Goal: Task Accomplishment & Management: Manage account settings

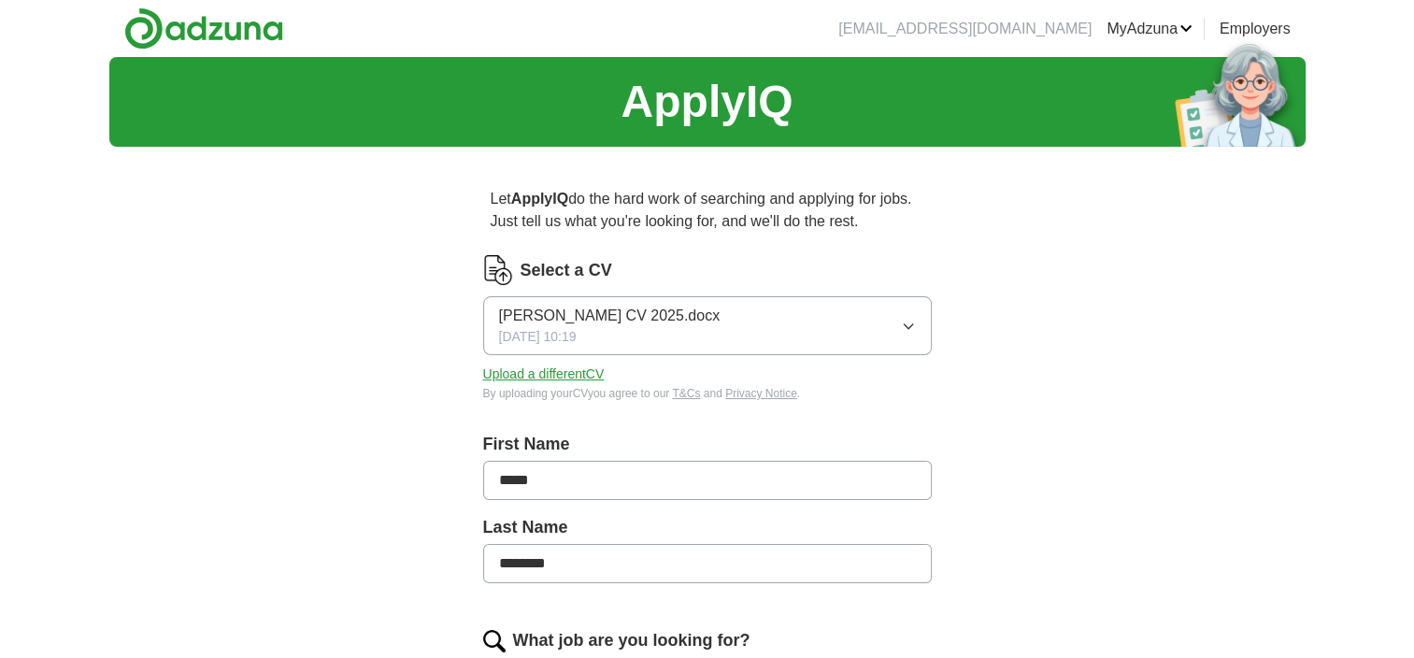
click at [843, 315] on button "[PERSON_NAME] CV 2025.docx [DATE] 10:19" at bounding box center [707, 325] width 448 height 59
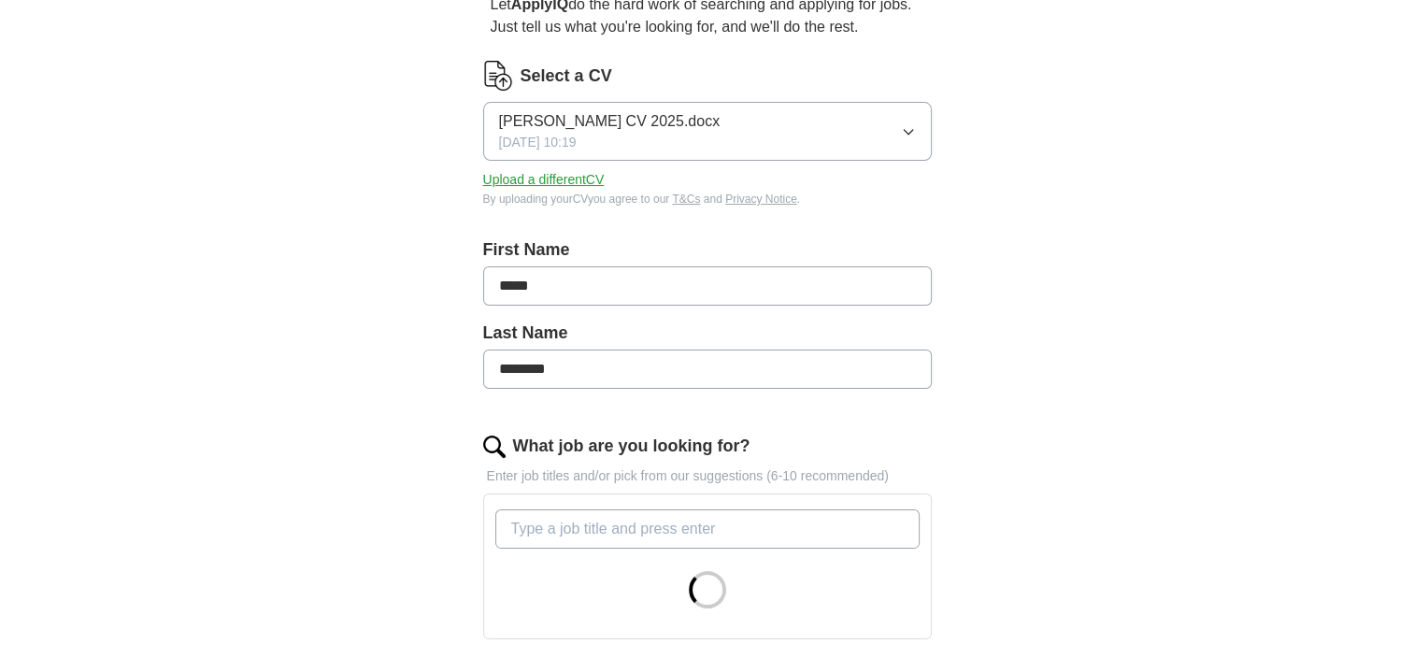
scroll to position [241, 0]
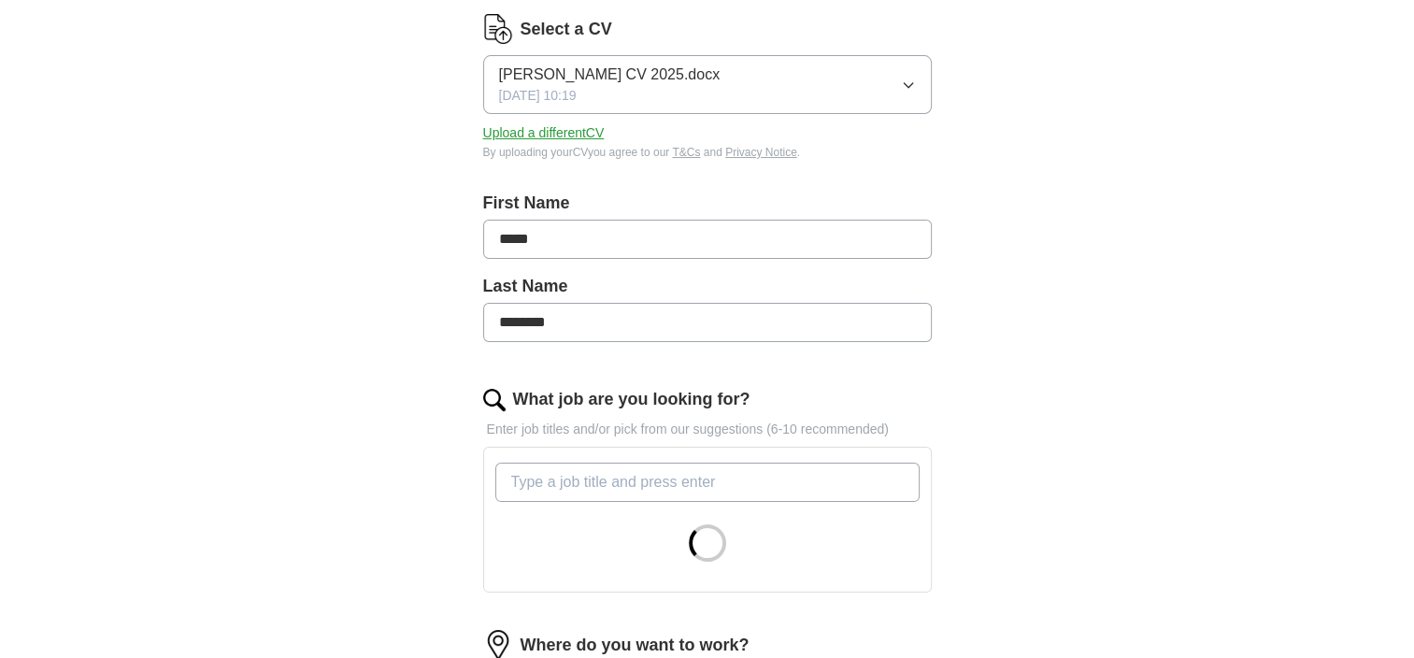
click at [561, 131] on button "Upload a different CV" at bounding box center [543, 133] width 121 height 20
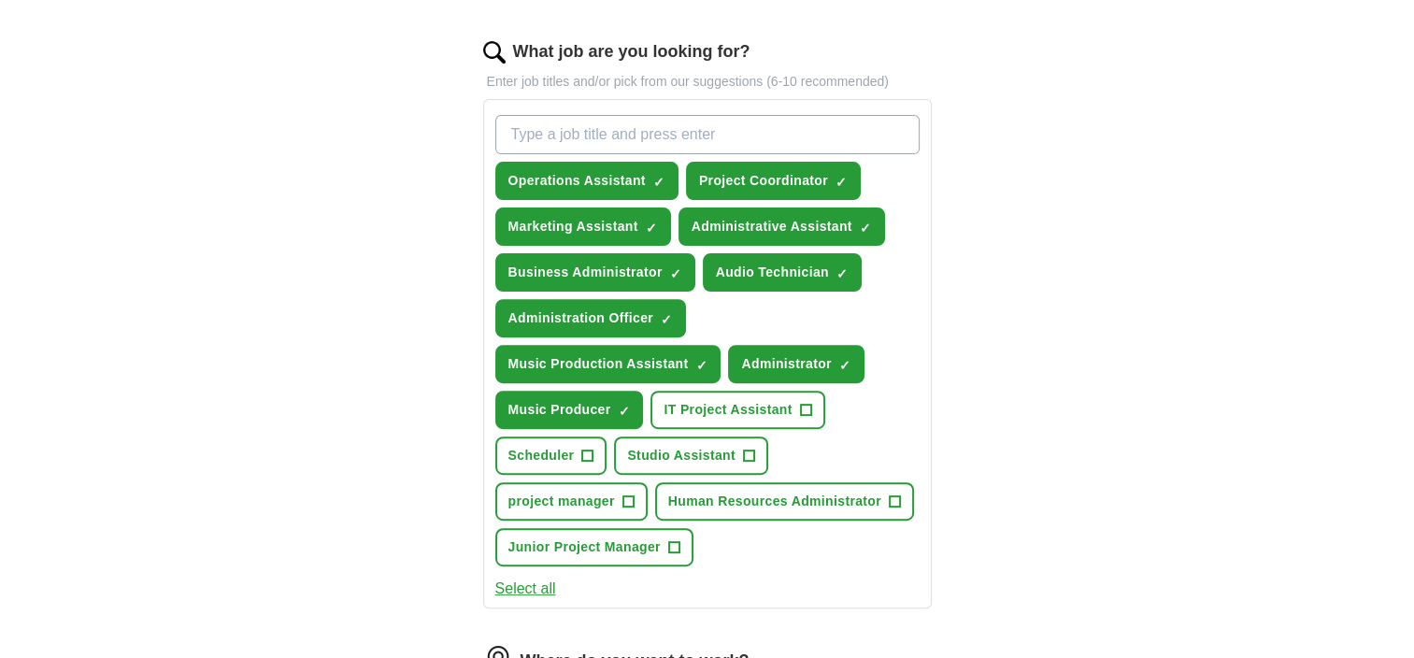
scroll to position [596, 0]
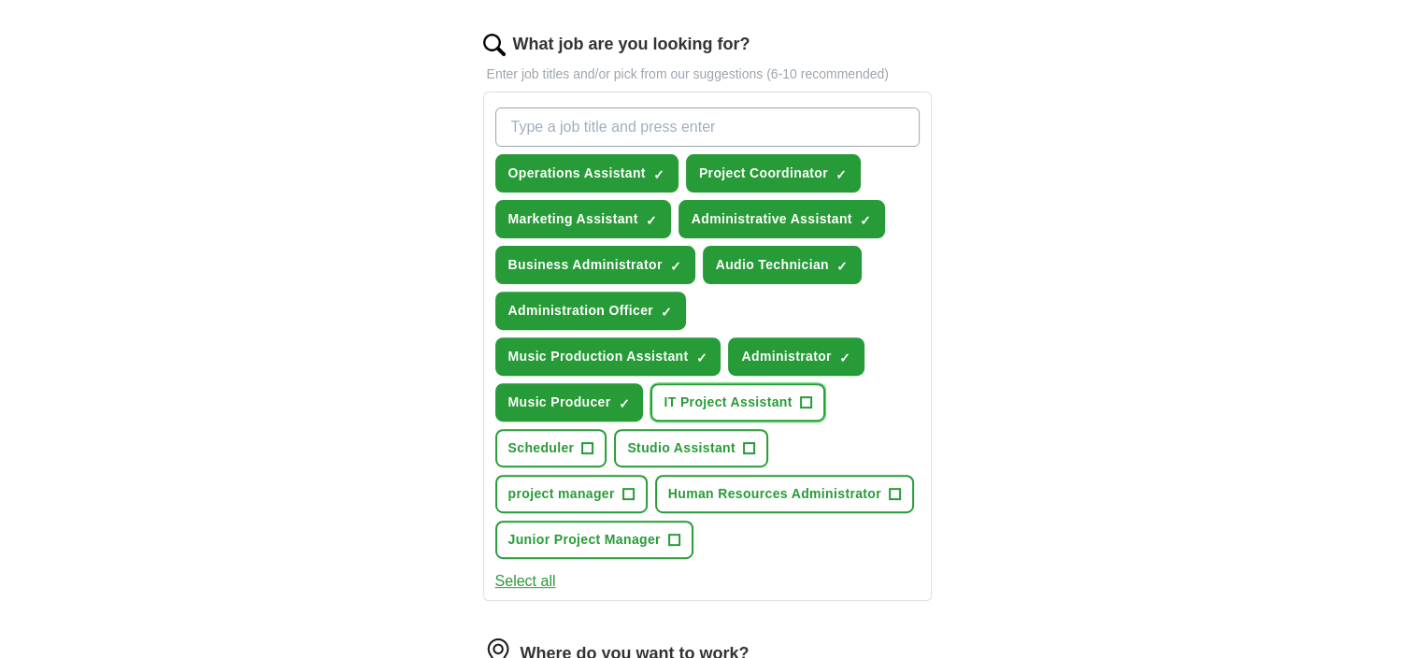
click at [663, 397] on span "IT Project Assistant" at bounding box center [727, 402] width 128 height 20
click at [627, 442] on span "Studio Assistant" at bounding box center [681, 448] width 108 height 20
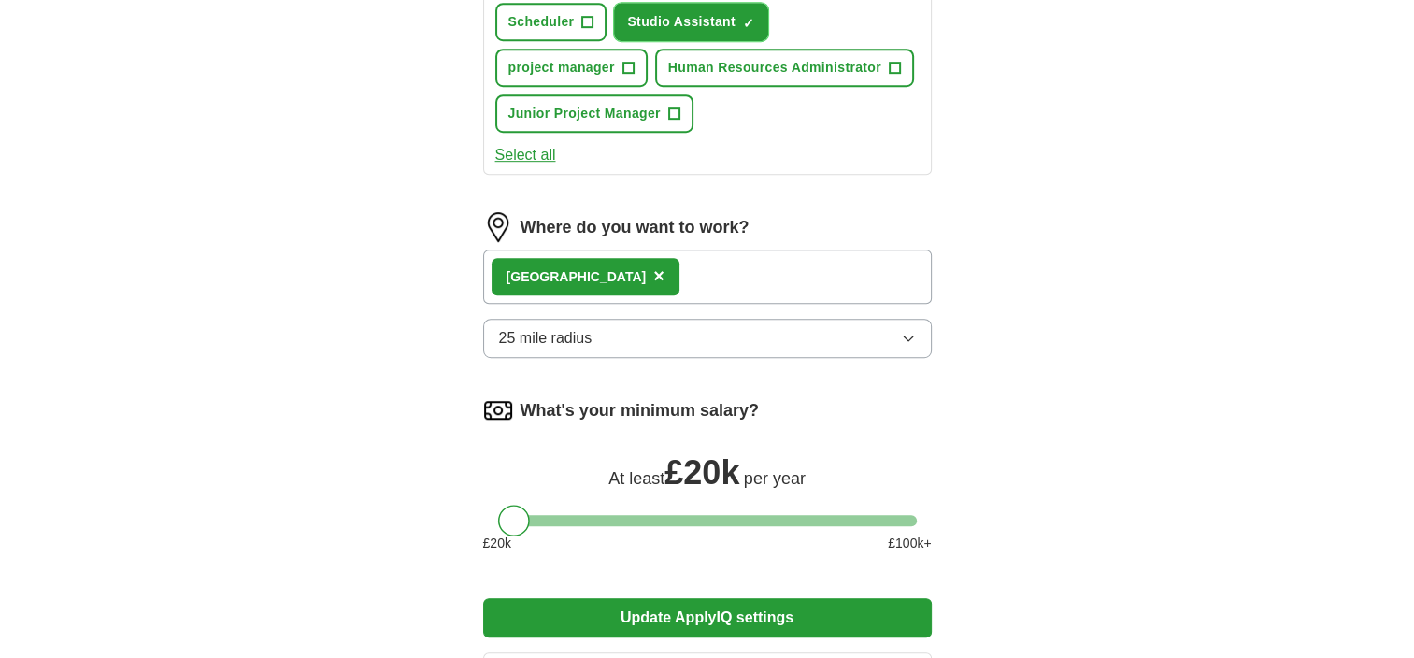
scroll to position [1008, 0]
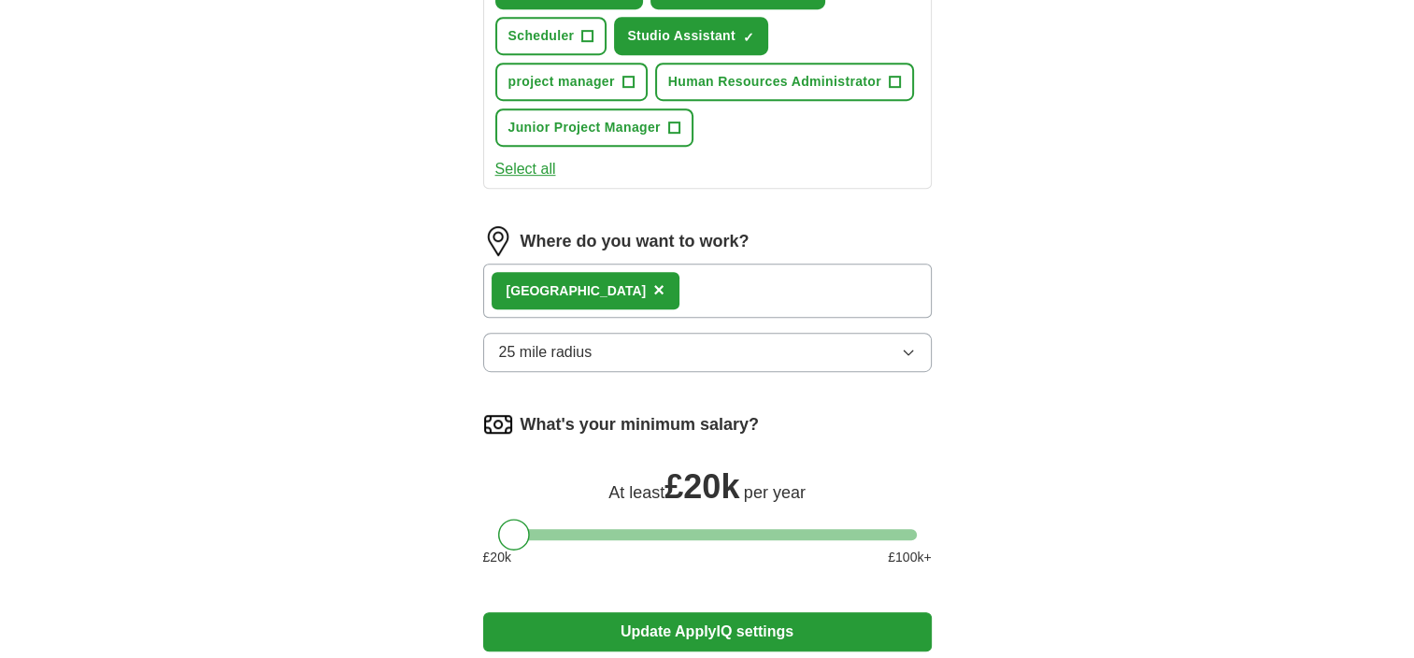
click at [905, 345] on icon "button" at bounding box center [908, 352] width 15 height 15
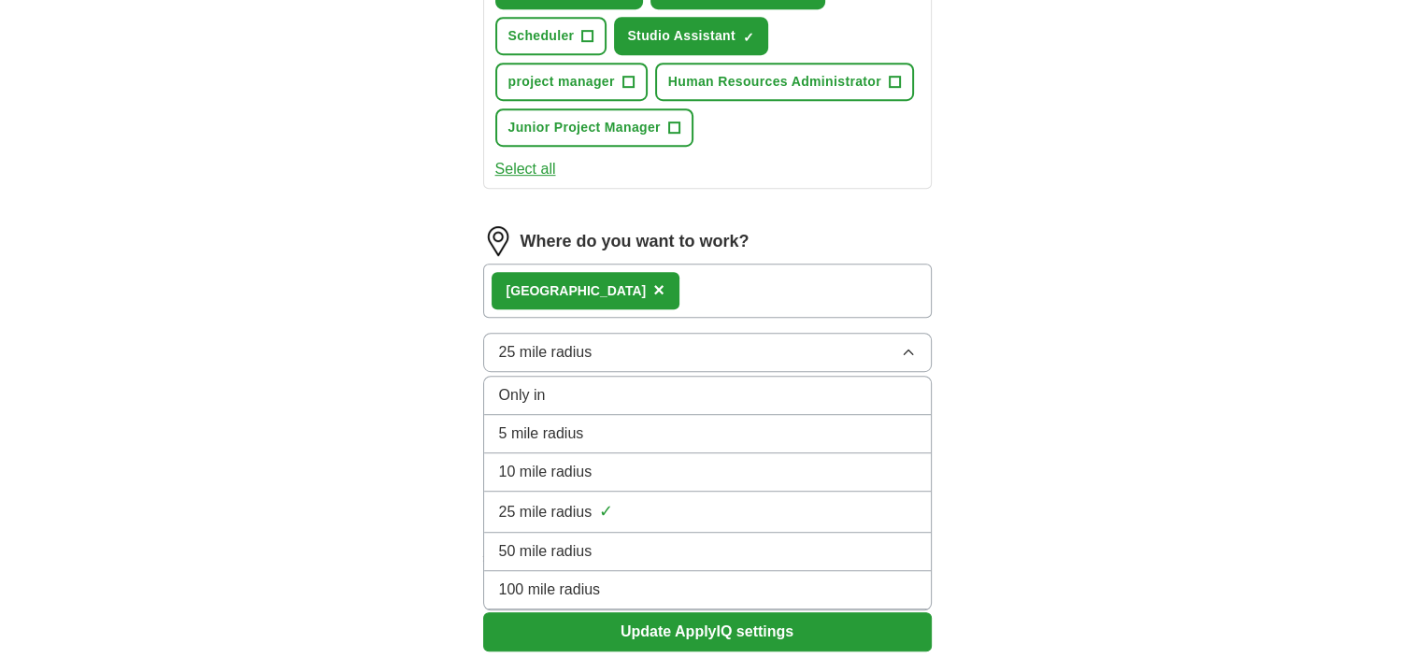
click at [680, 461] on div "10 mile radius" at bounding box center [707, 472] width 417 height 22
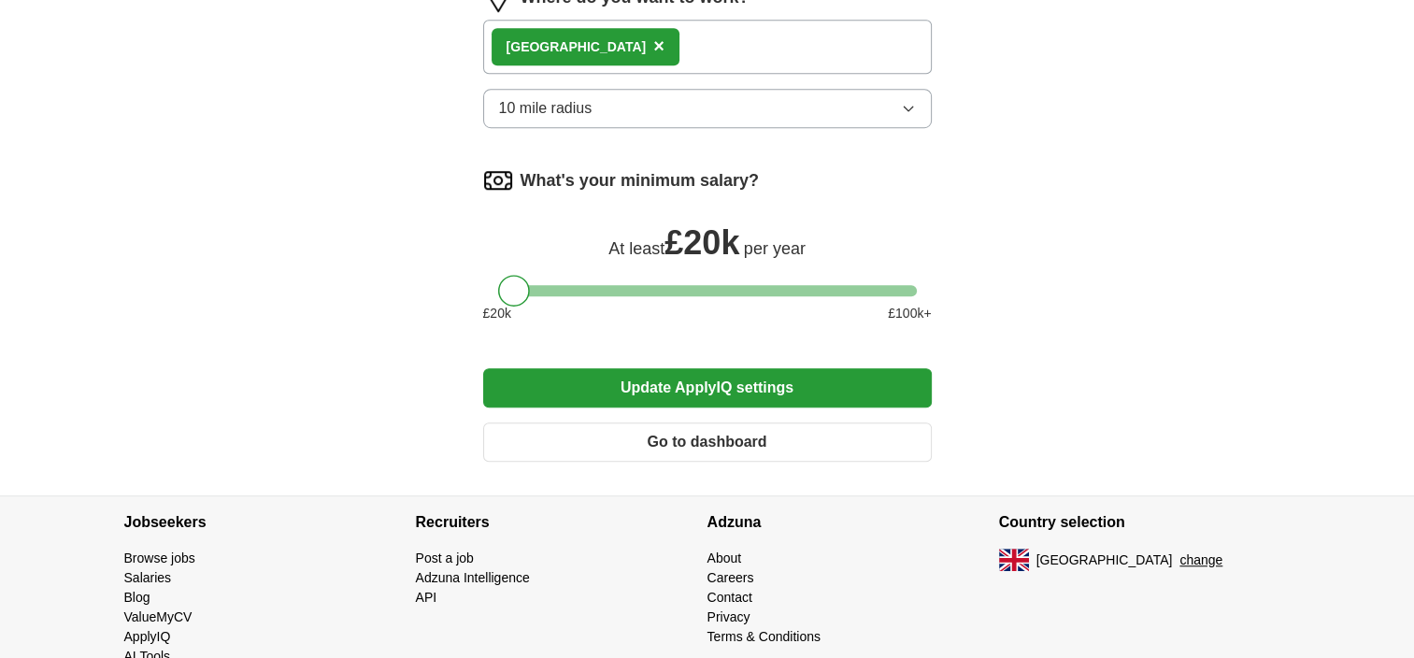
scroll to position [1288, 0]
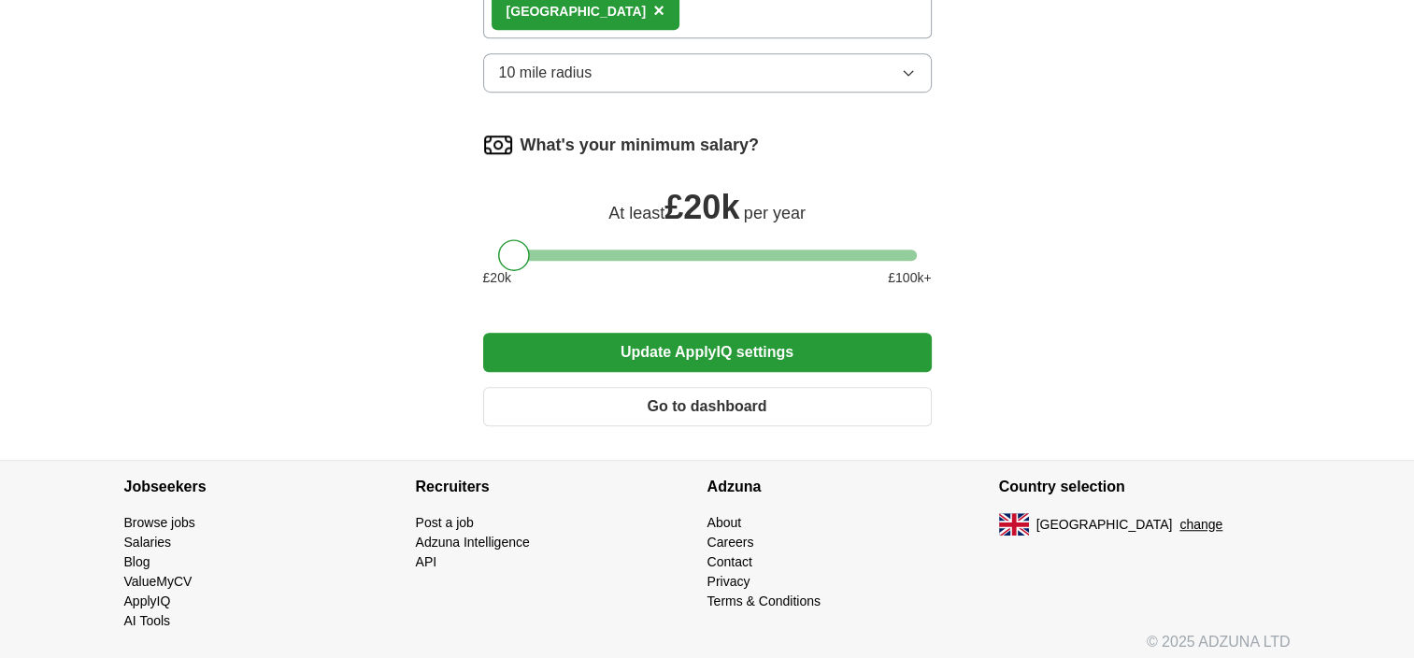
click at [759, 338] on button "Update ApplyIQ settings" at bounding box center [707, 352] width 448 height 39
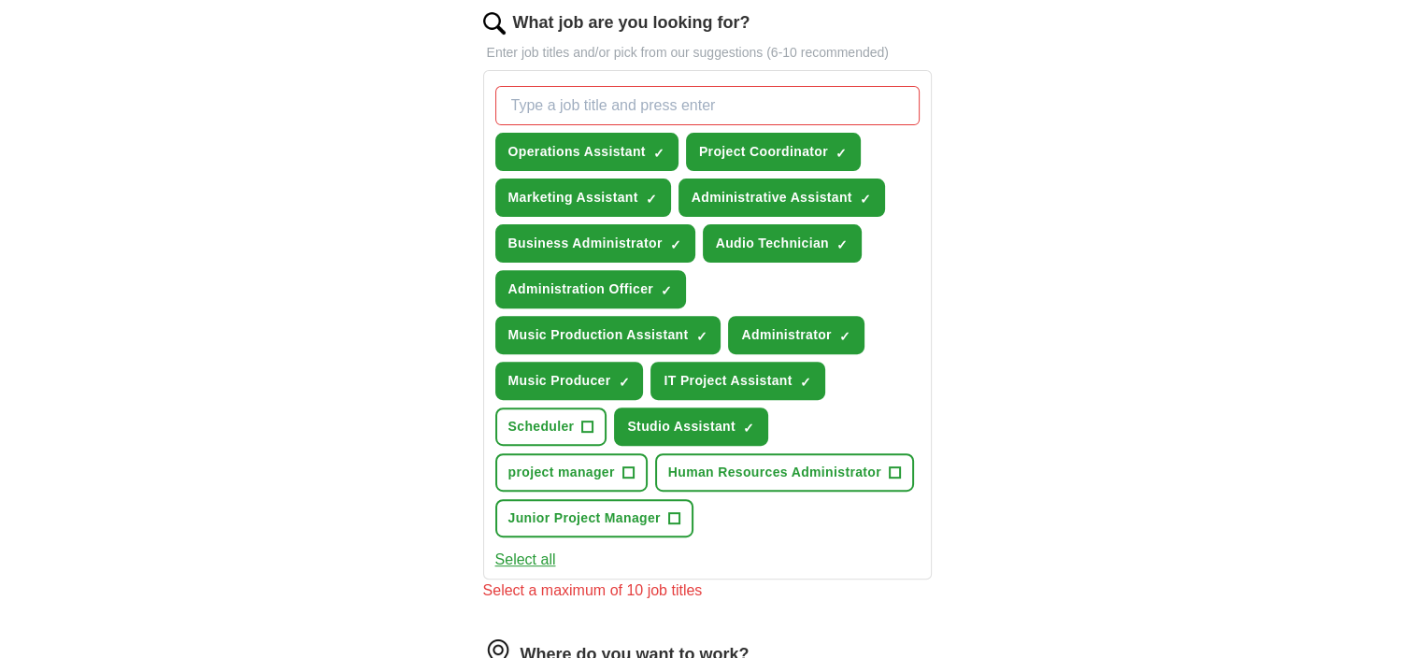
scroll to position [616, 0]
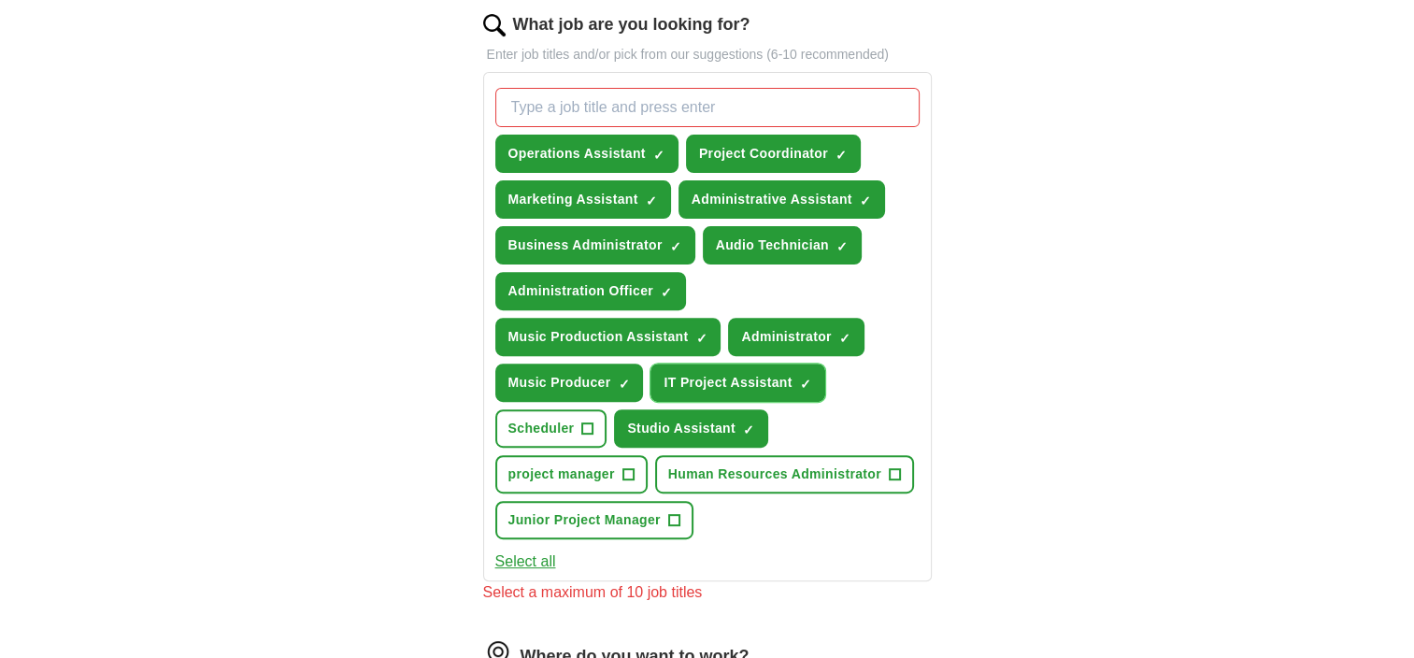
click at [0, 0] on span "×" at bounding box center [0, 0] width 0 height 0
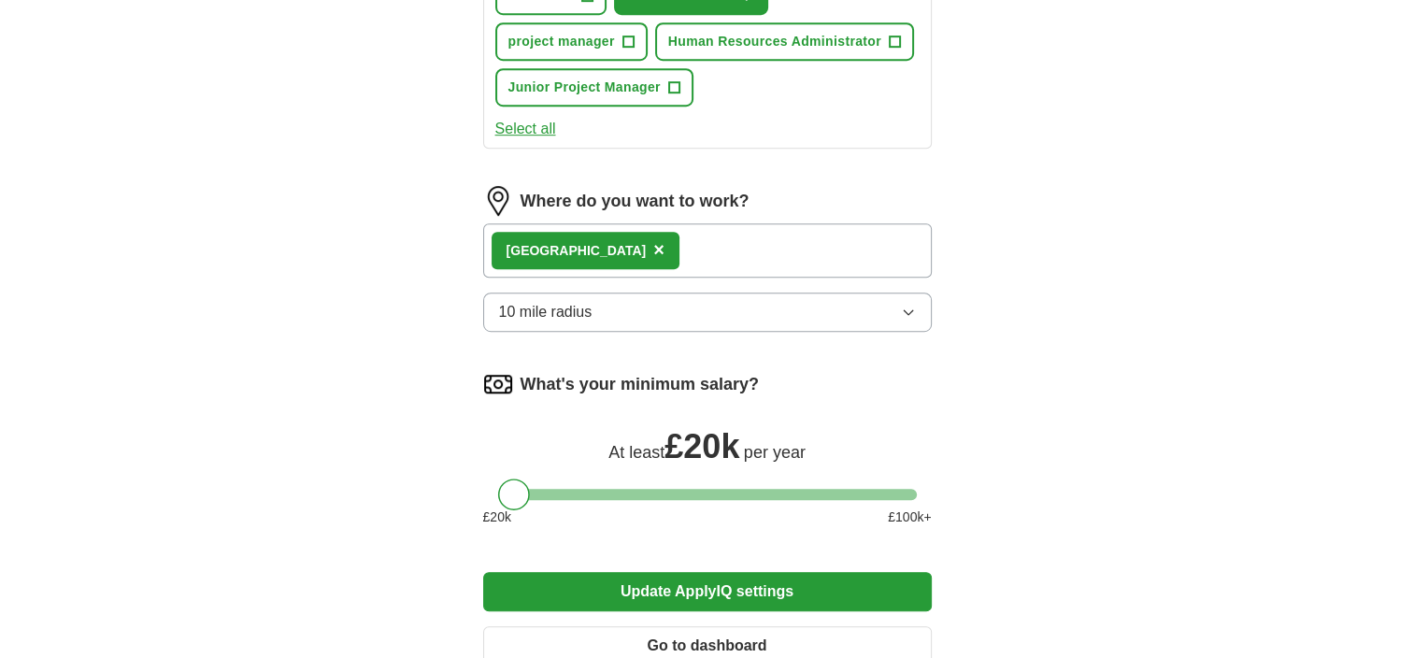
scroll to position [1288, 0]
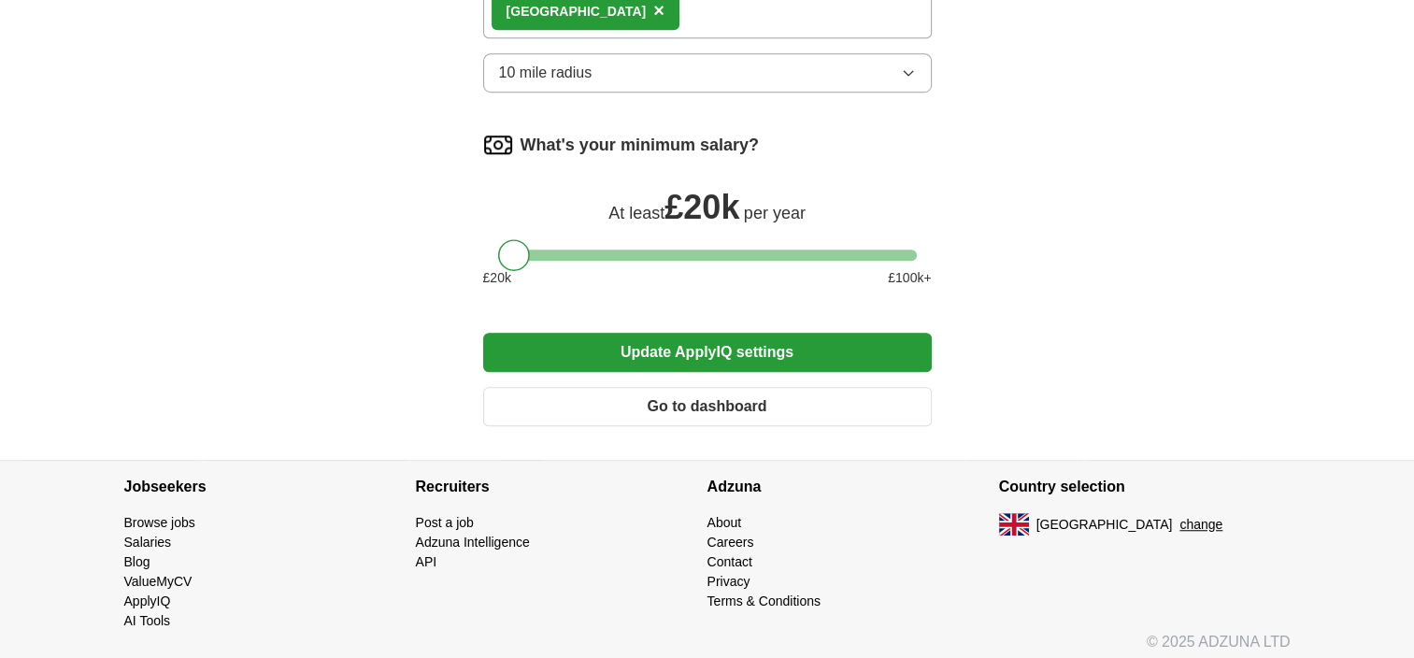
click at [696, 340] on button "Update ApplyIQ settings" at bounding box center [707, 352] width 448 height 39
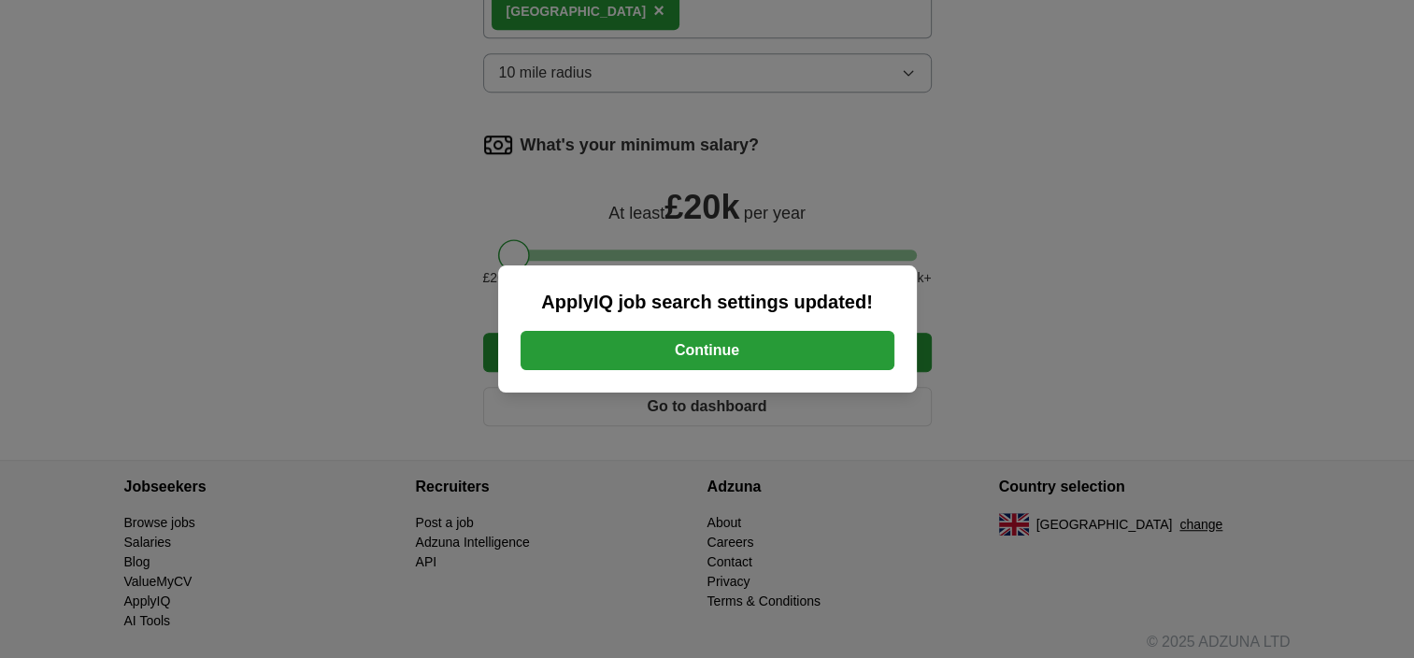
click at [696, 357] on button "Continue" at bounding box center [707, 350] width 374 height 39
